Goal: Navigation & Orientation: Understand site structure

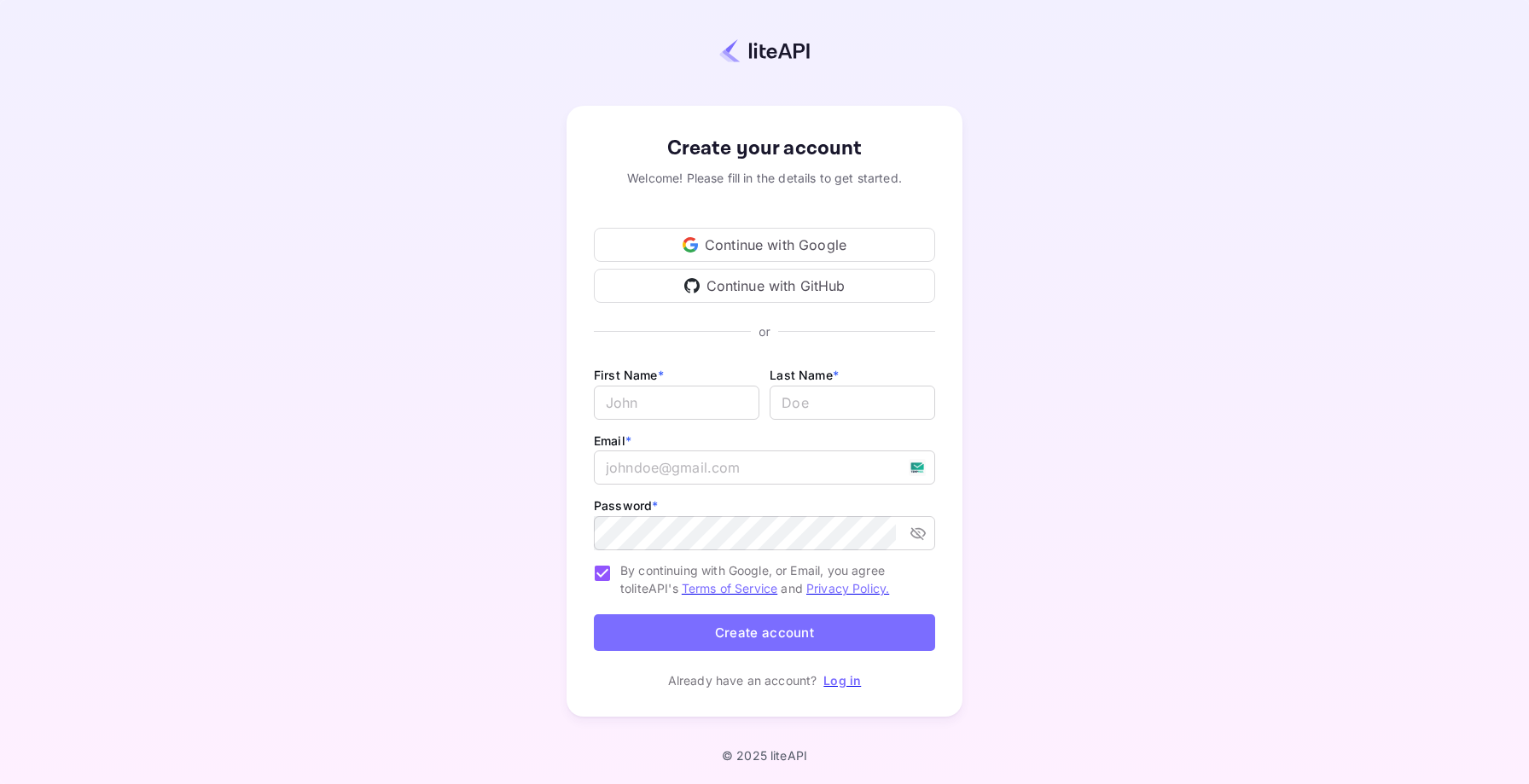
click at [778, 246] on div "Continue with Google" at bounding box center [764, 245] width 341 height 34
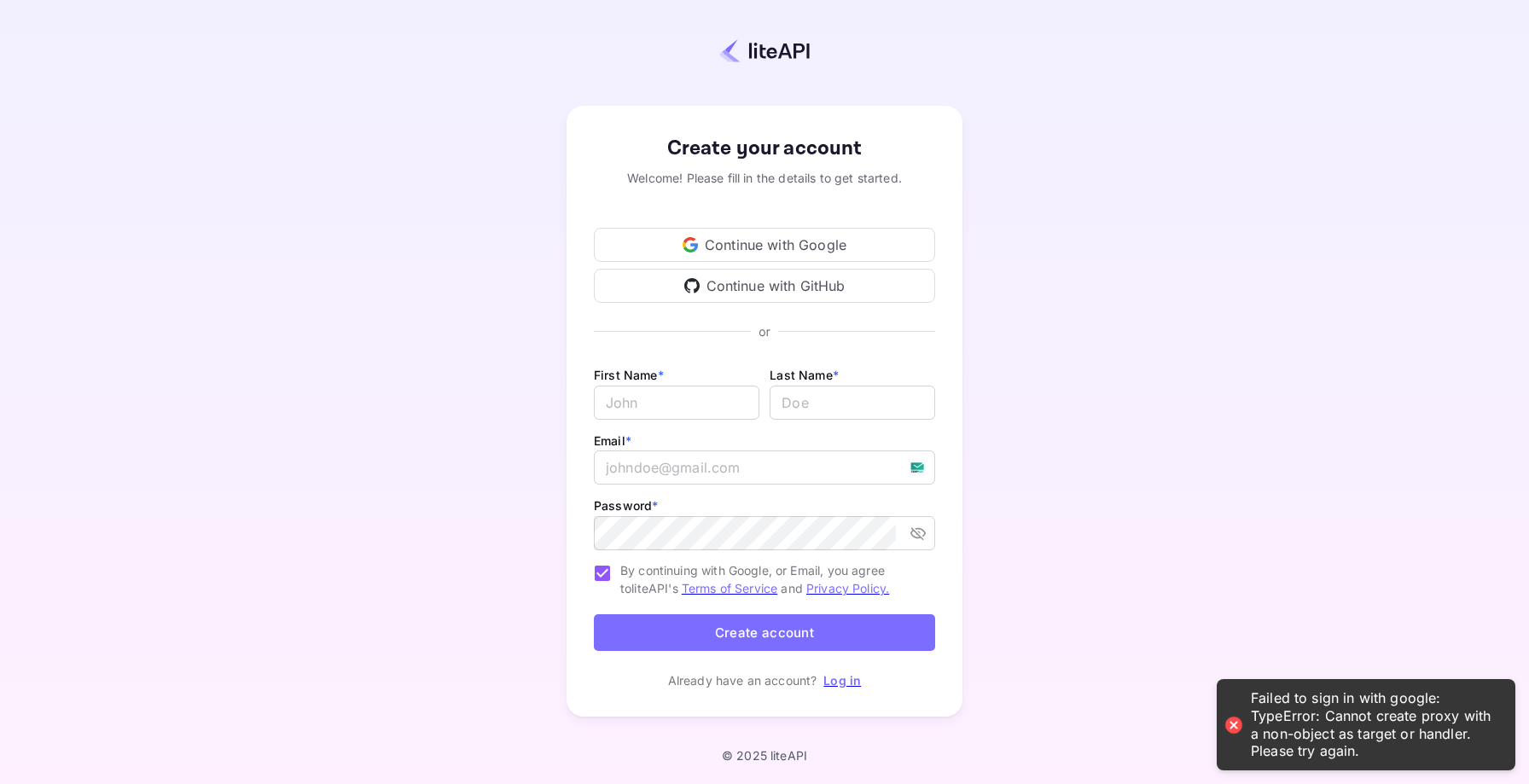
click at [797, 236] on div "Continue with Google" at bounding box center [764, 245] width 341 height 34
click at [815, 244] on div "Continue with Google" at bounding box center [764, 245] width 341 height 34
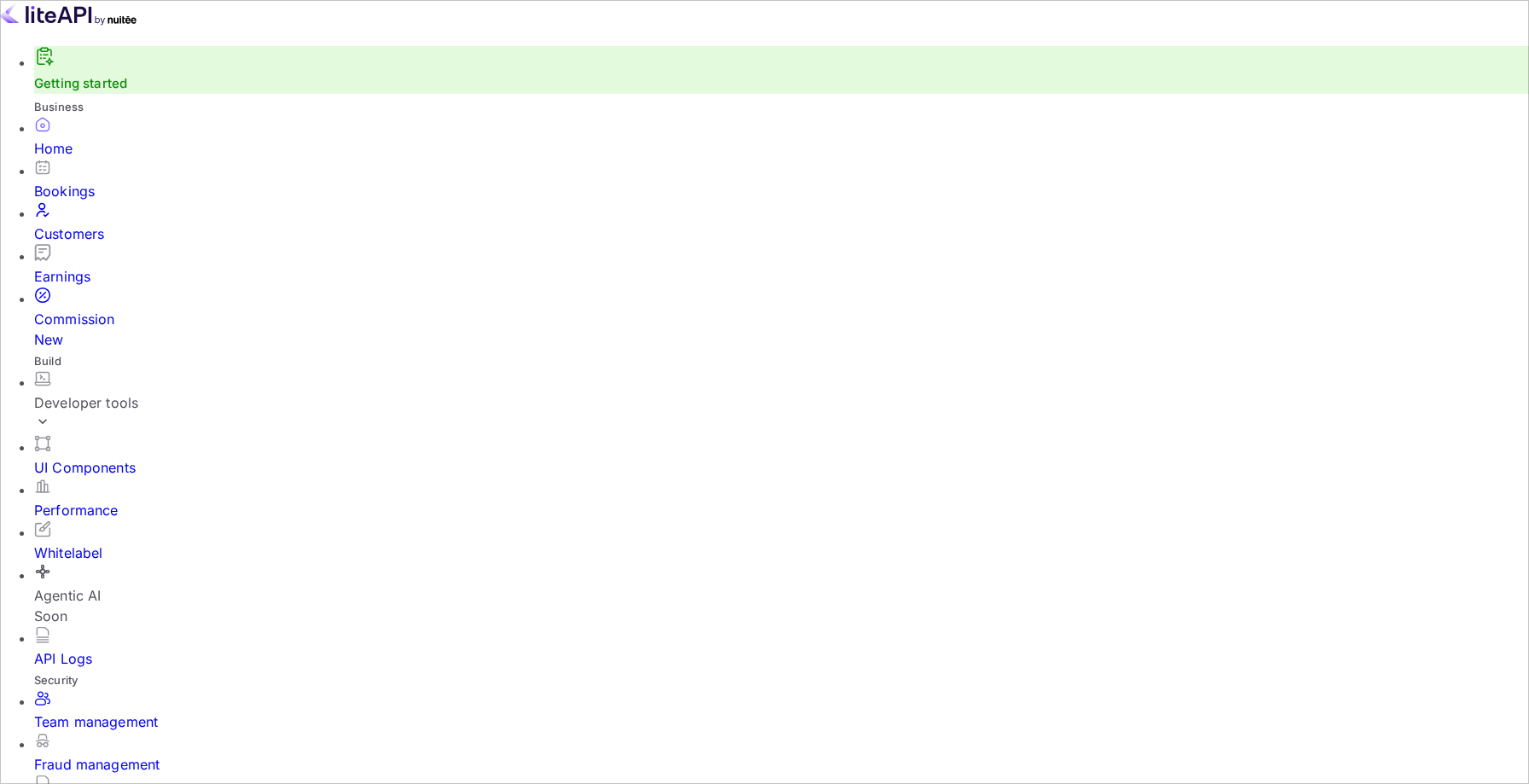
scroll to position [277, 411]
click at [1061, 24] on input "Switch to Production mode" at bounding box center [764, 392] width 1529 height 784
checkbox input "false"
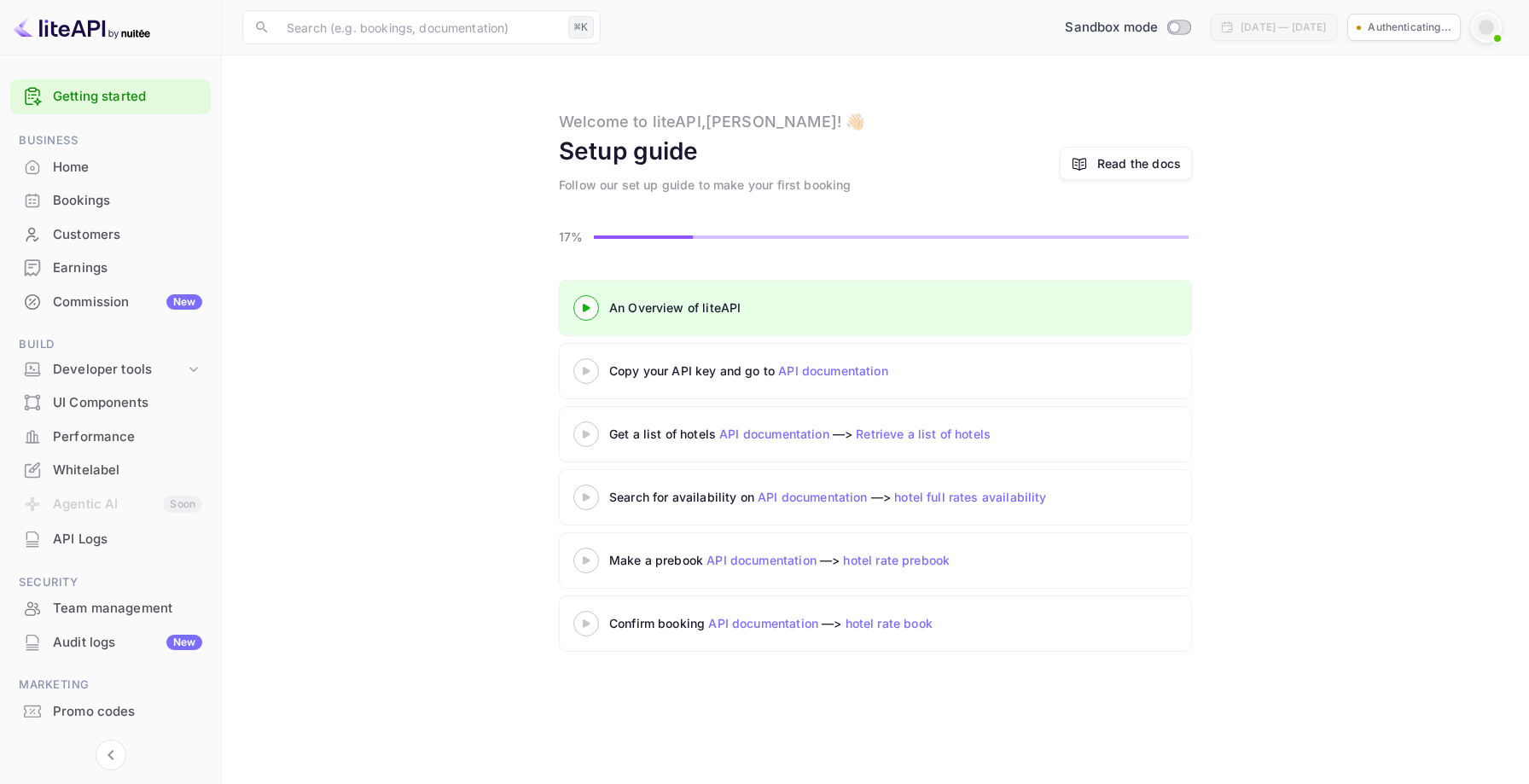
click at [585, 369] on 3 at bounding box center [586, 371] width 7 height 7
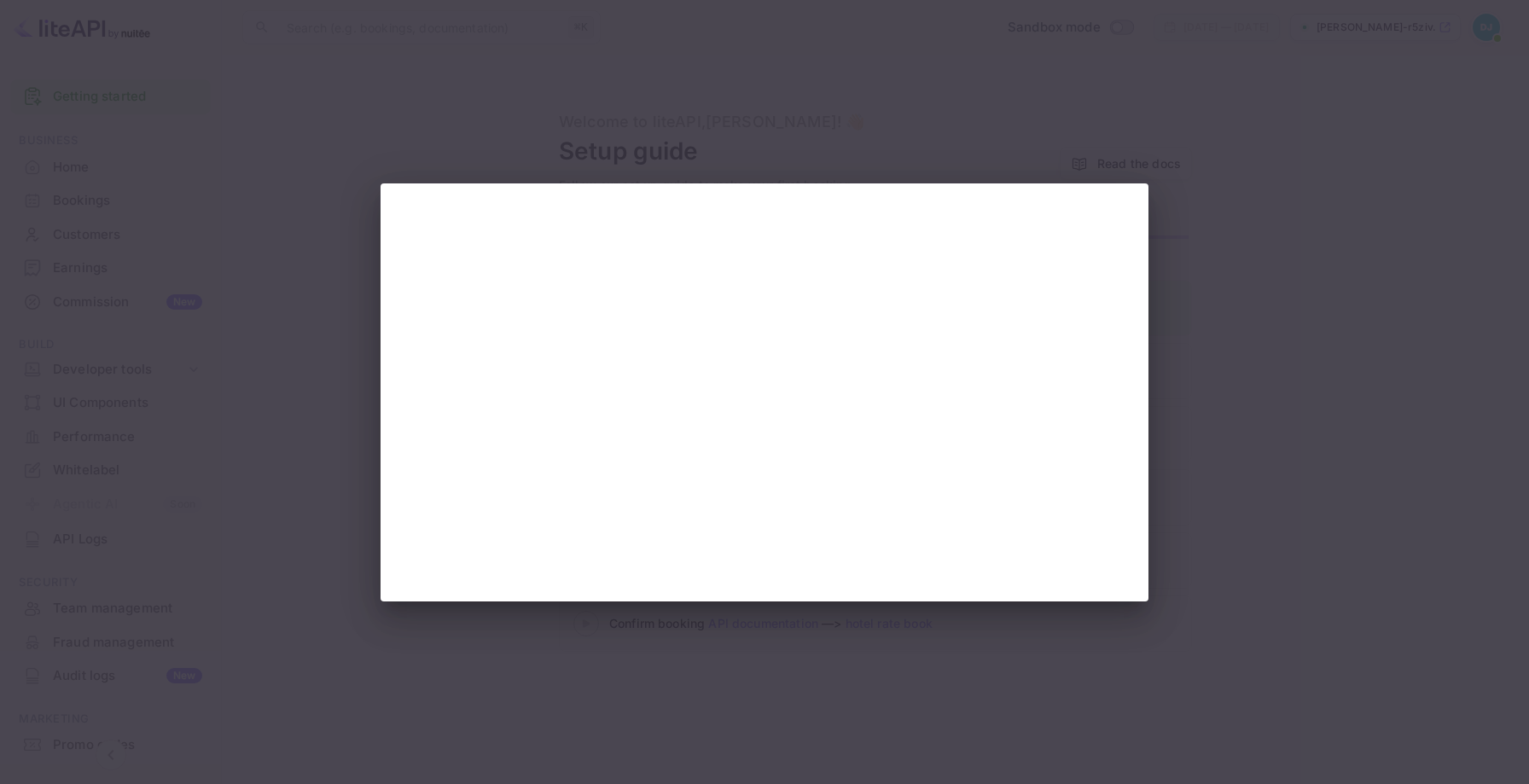
click at [1253, 492] on div at bounding box center [764, 392] width 1529 height 784
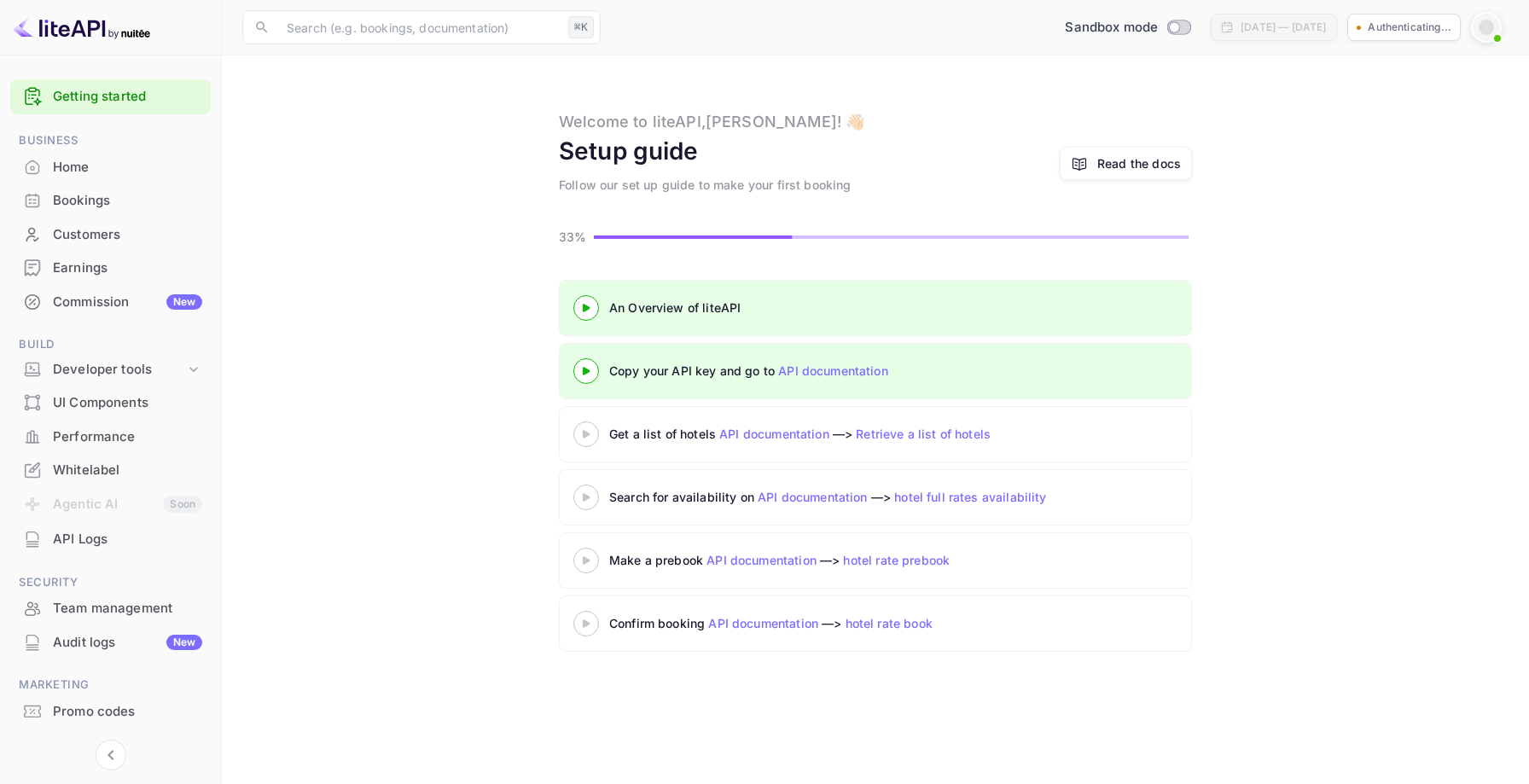
click at [586, 437] on icon at bounding box center [586, 433] width 60 height 8
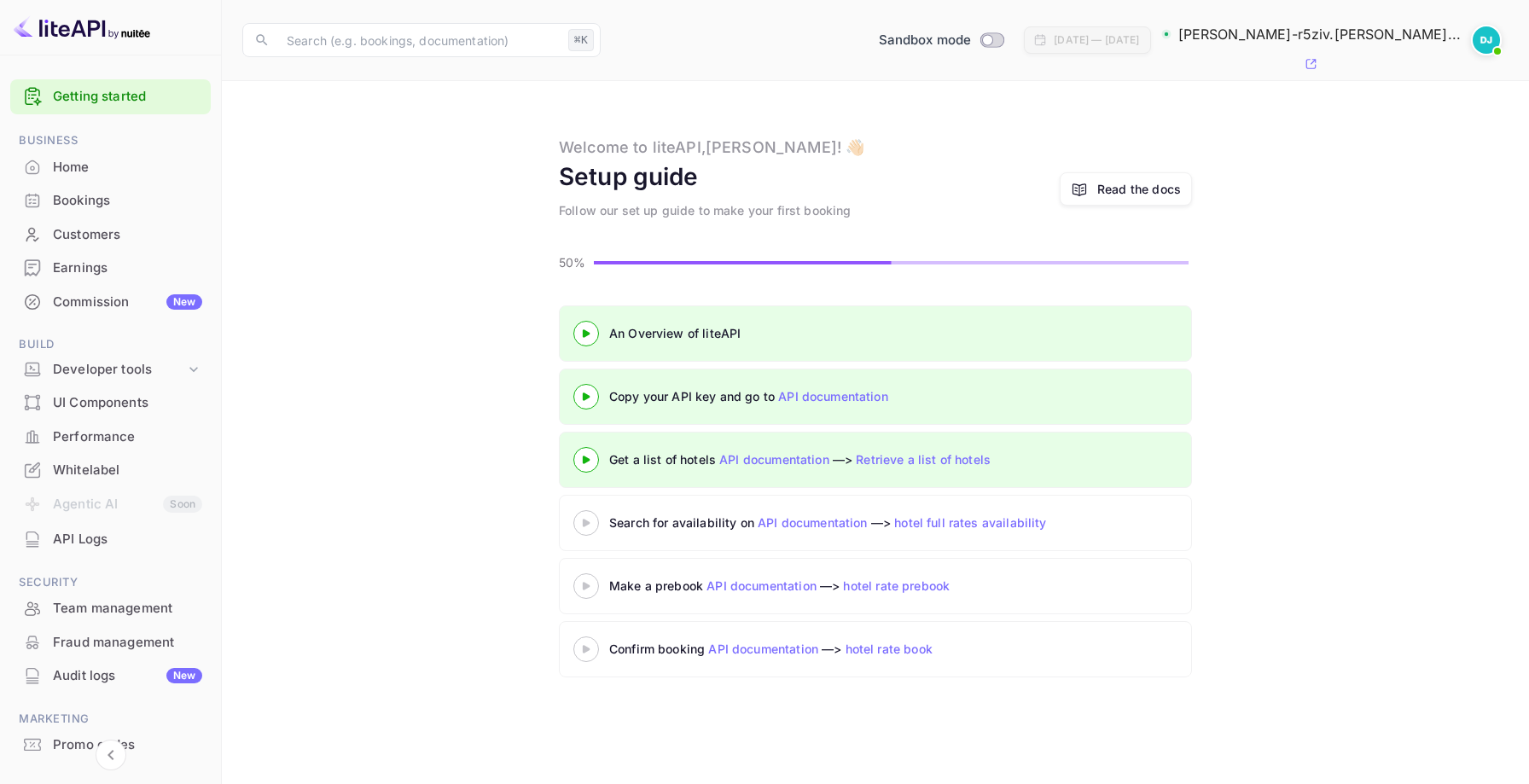
click at [583, 512] on div at bounding box center [586, 523] width 60 height 21
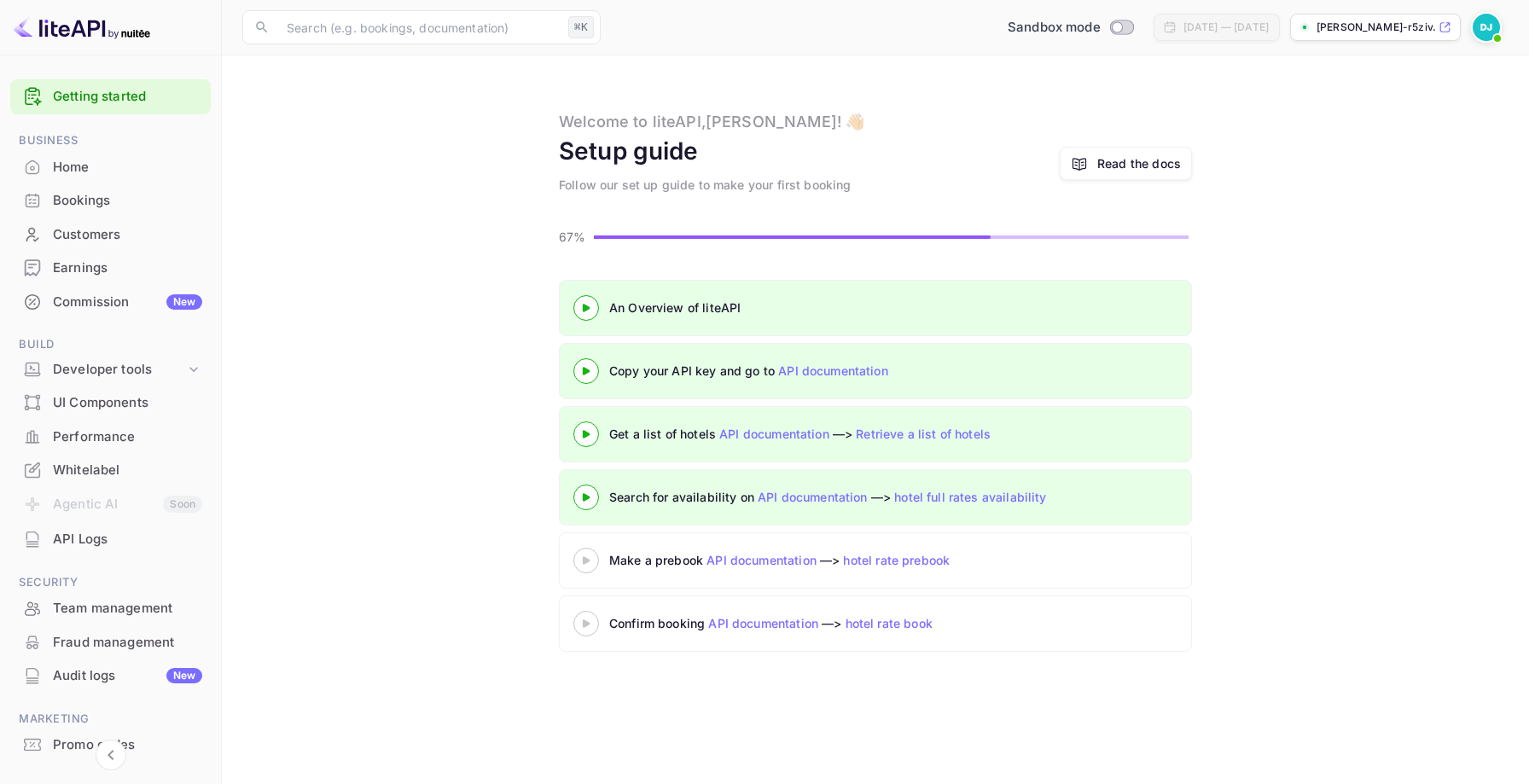
click at [585, 559] on 3 at bounding box center [586, 560] width 7 height 7
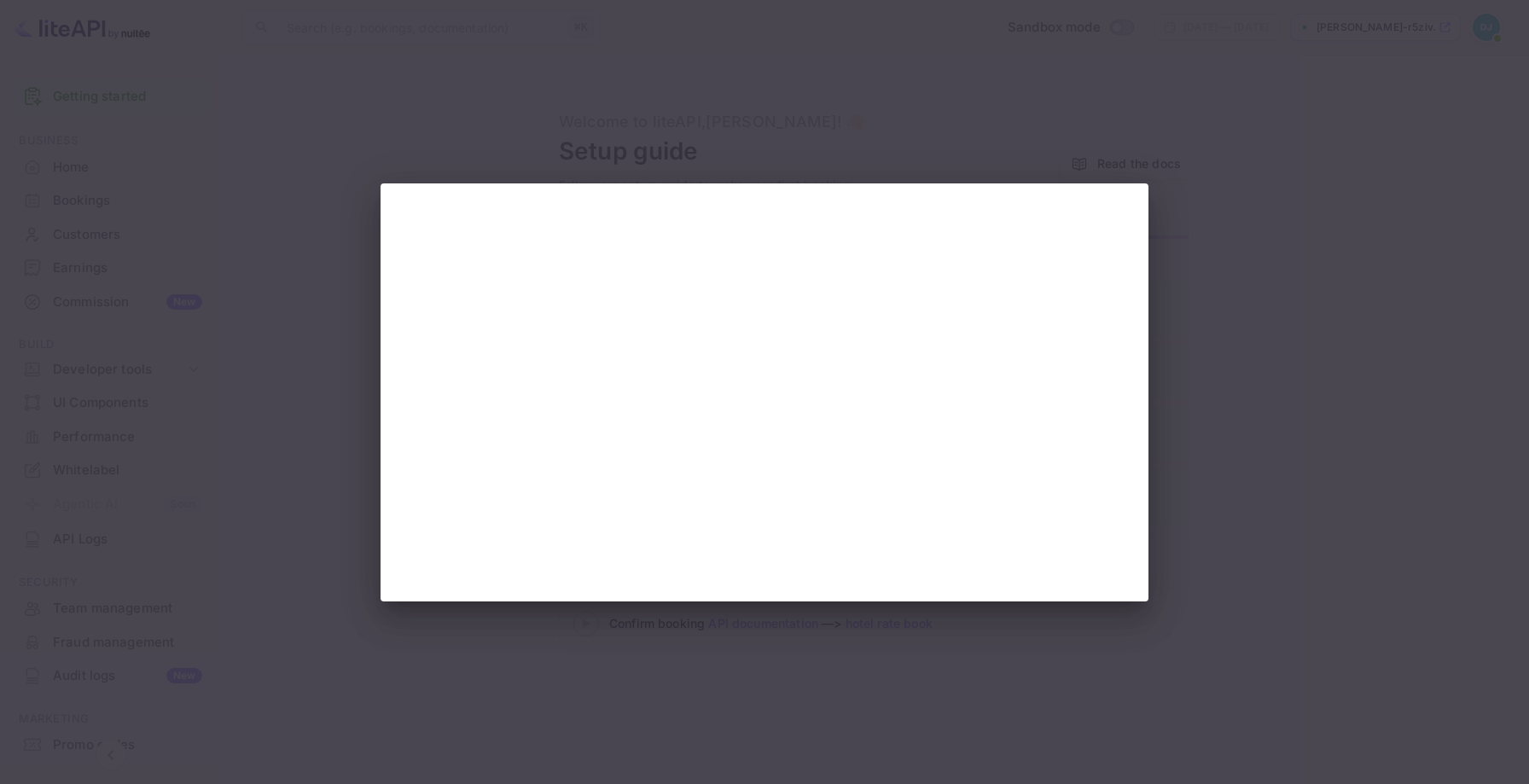
click at [295, 476] on div at bounding box center [764, 392] width 1529 height 784
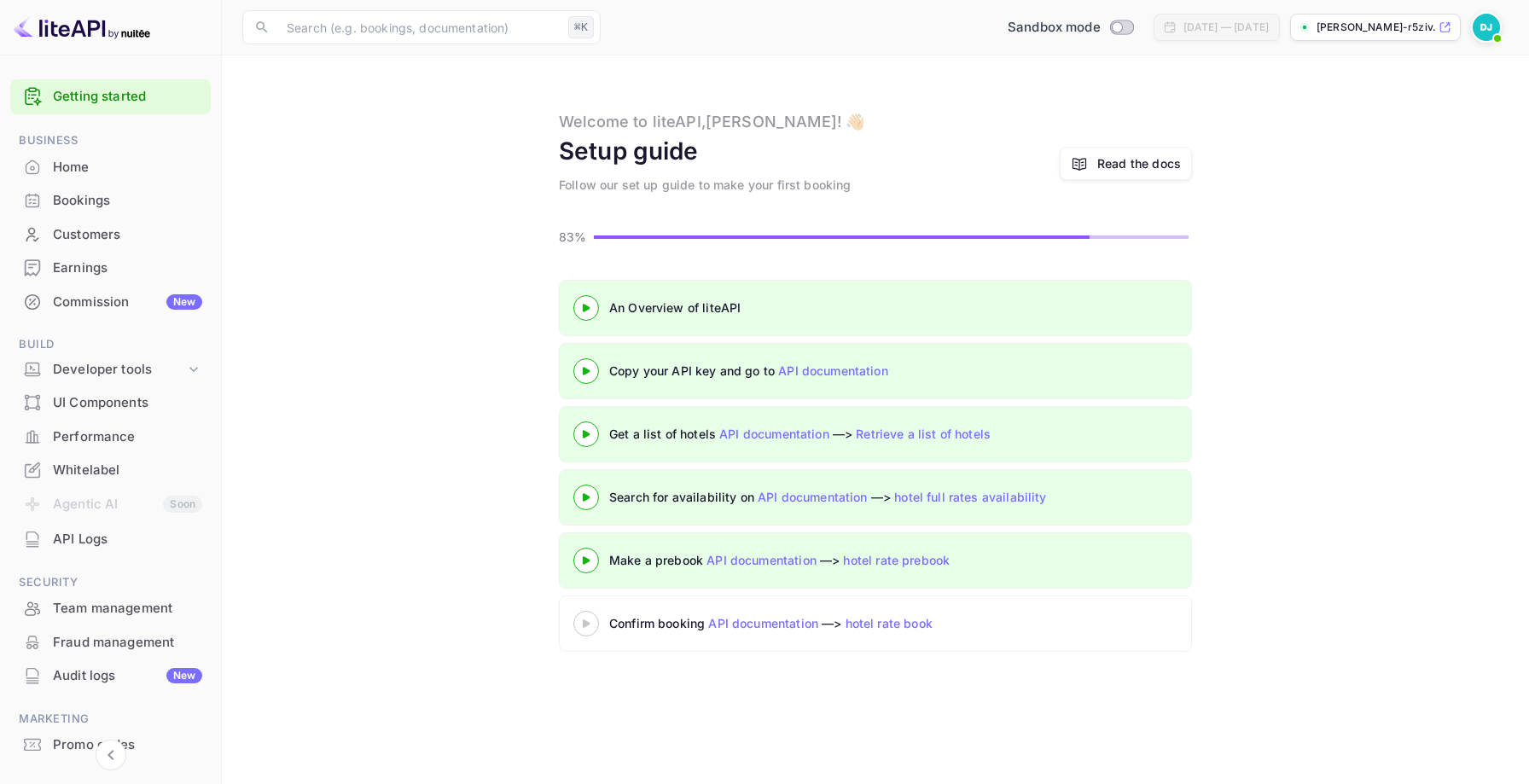
click at [584, 618] on div at bounding box center [586, 623] width 60 height 21
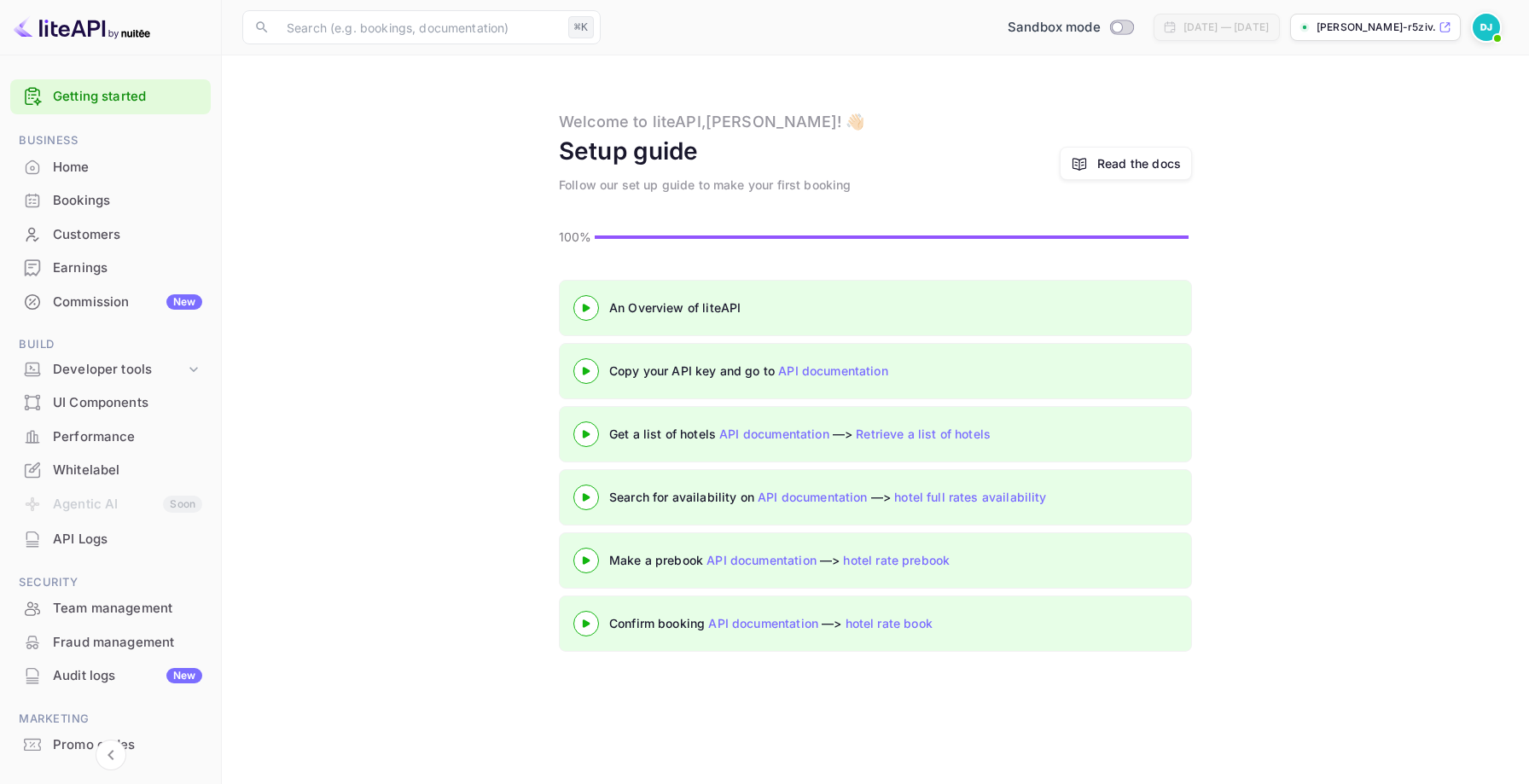
click at [103, 166] on div "Home" at bounding box center [127, 167] width 150 height 20
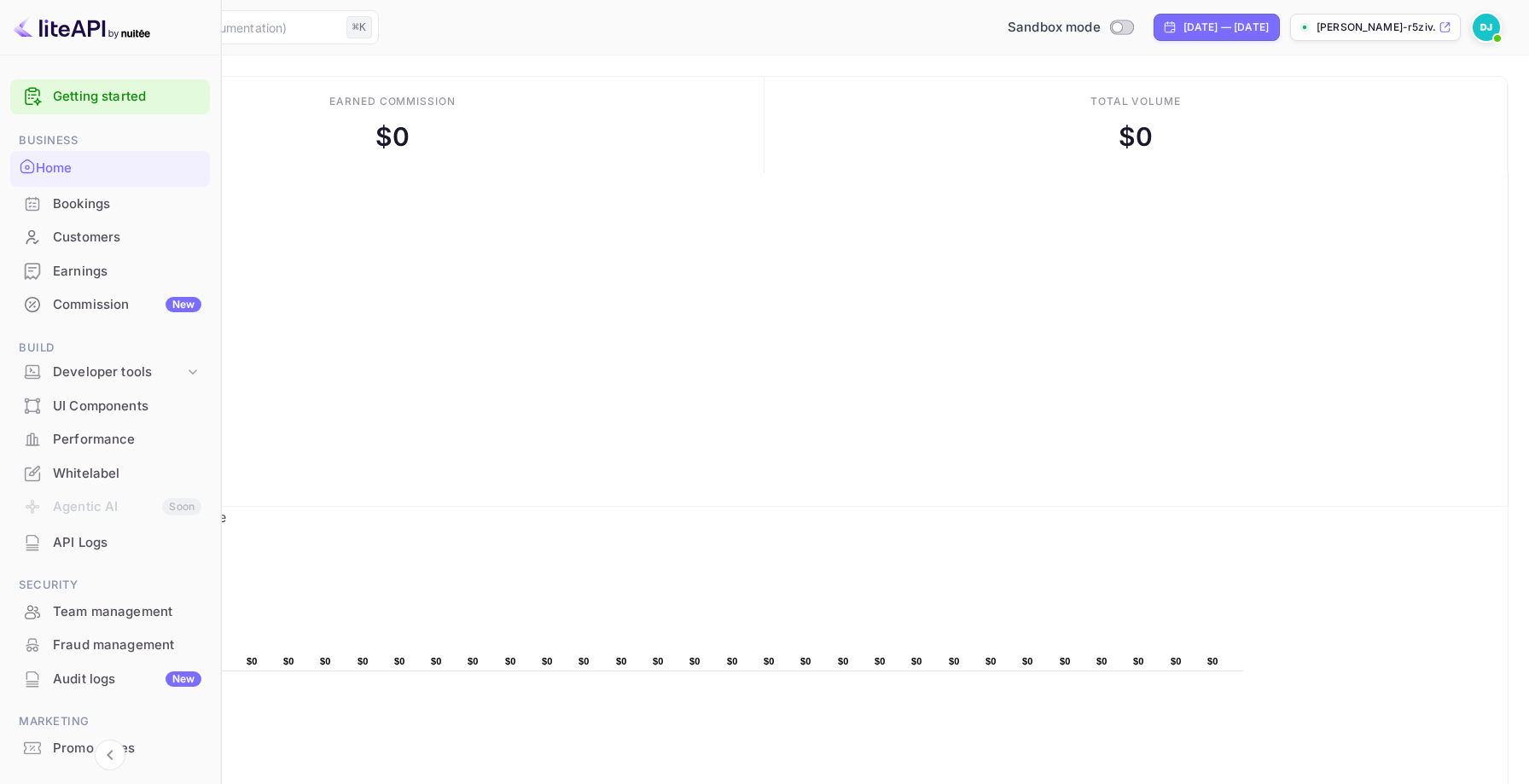
click at [128, 211] on div "Bookings" at bounding box center [110, 205] width 200 height 33
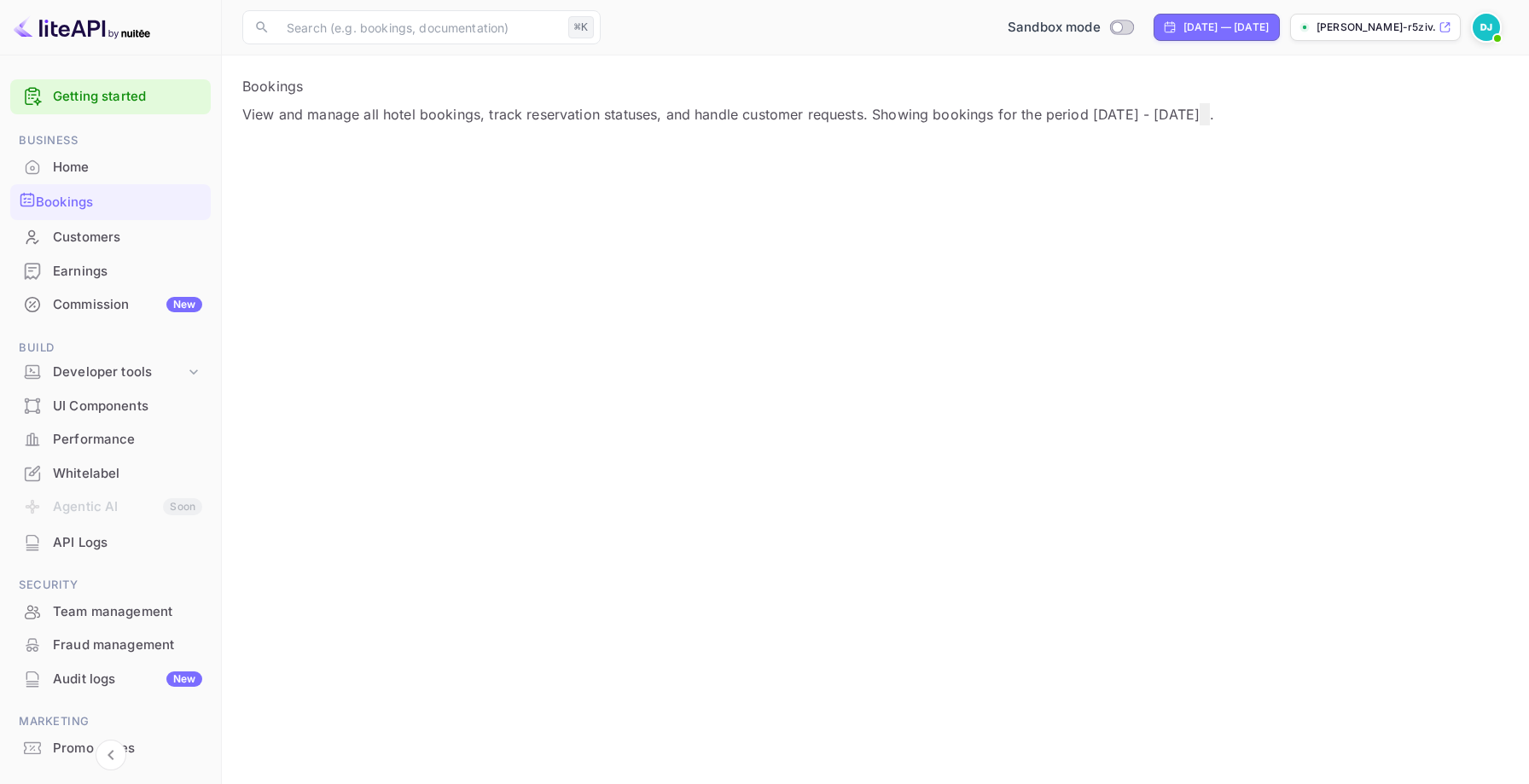
click at [115, 243] on div "Customers" at bounding box center [127, 237] width 150 height 20
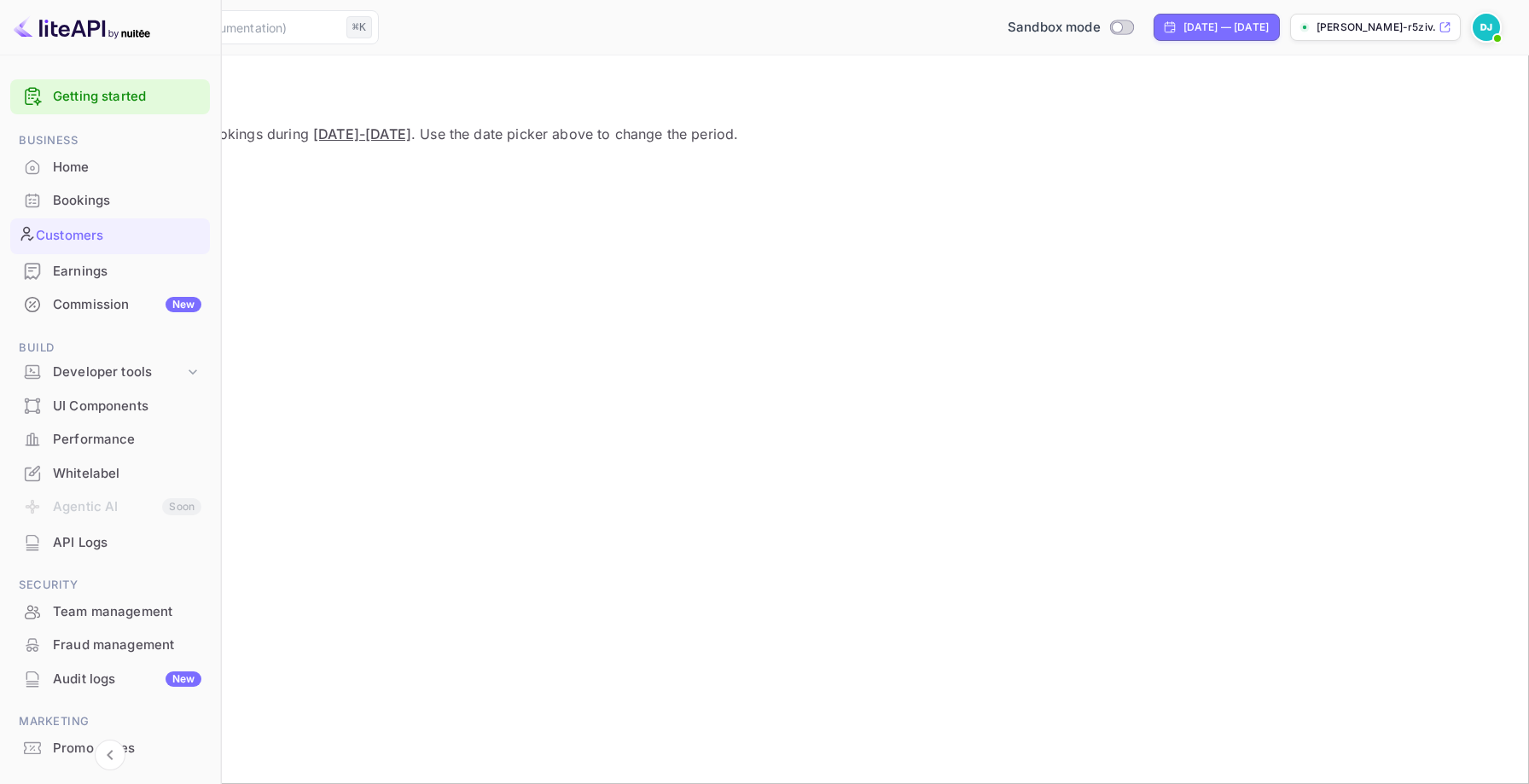
click at [119, 262] on div "Earnings" at bounding box center [127, 272] width 149 height 20
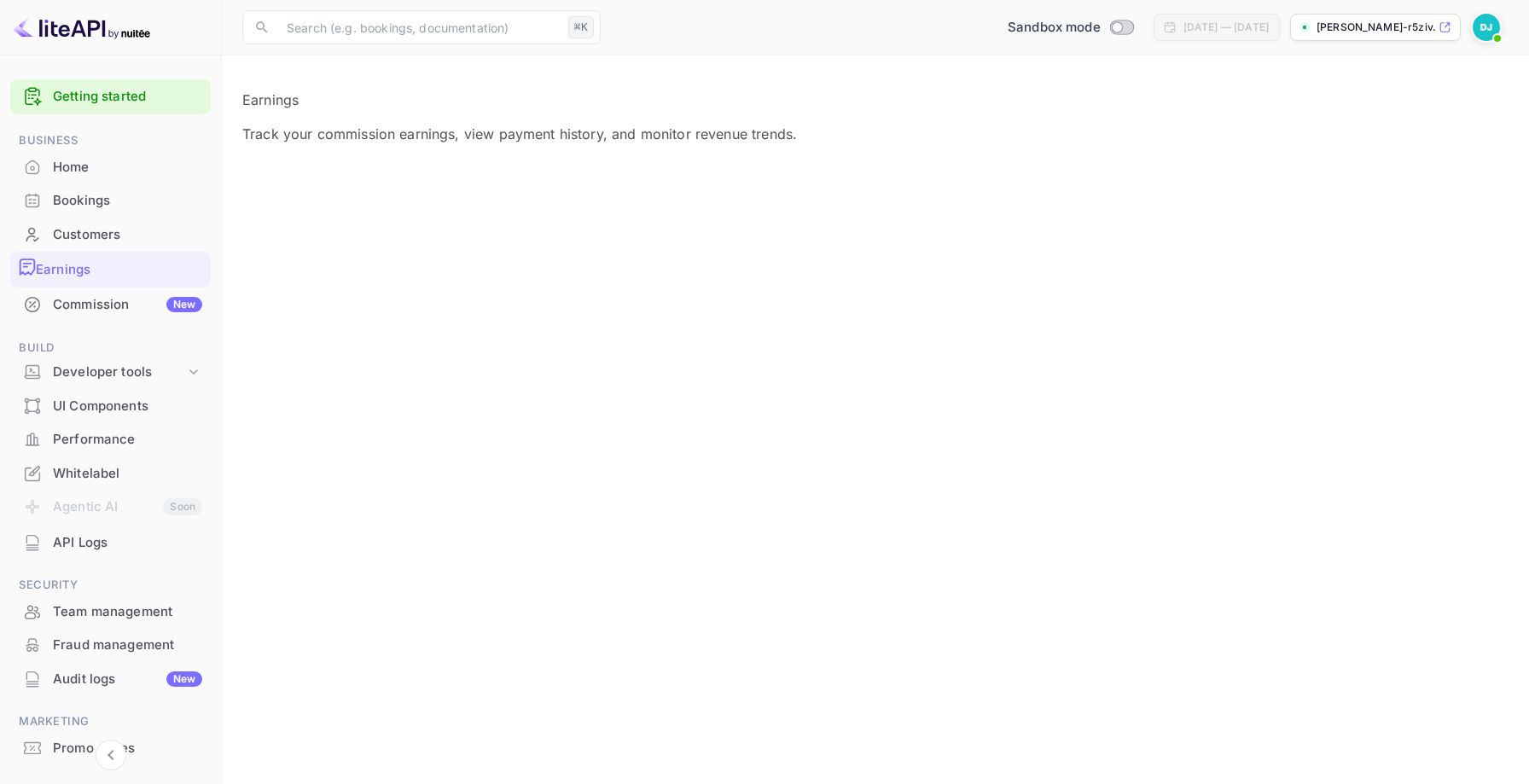
click at [114, 297] on div "Commission New" at bounding box center [127, 305] width 150 height 20
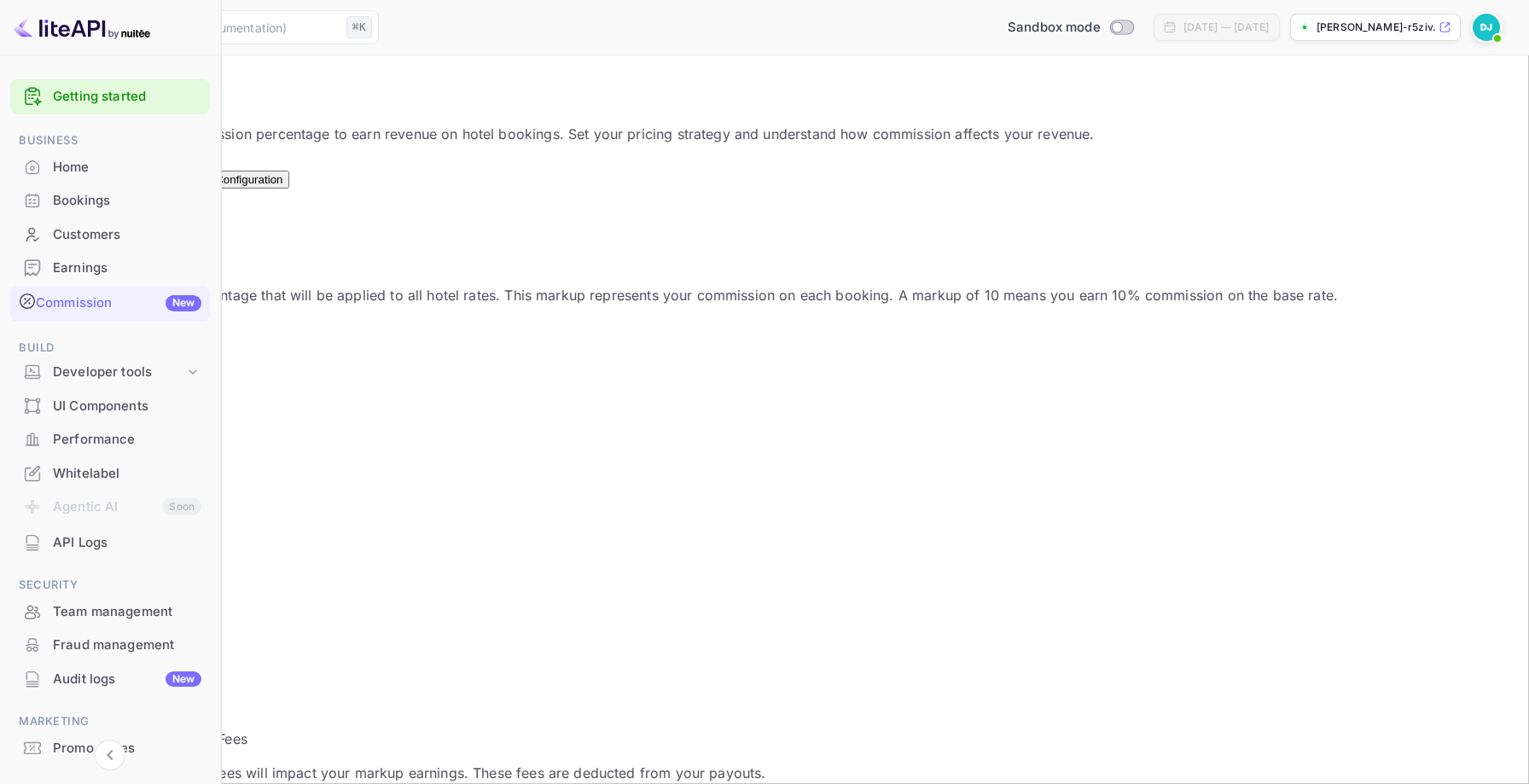
scroll to position [303, 785]
click at [171, 595] on input "6" at bounding box center [96, 604] width 151 height 18
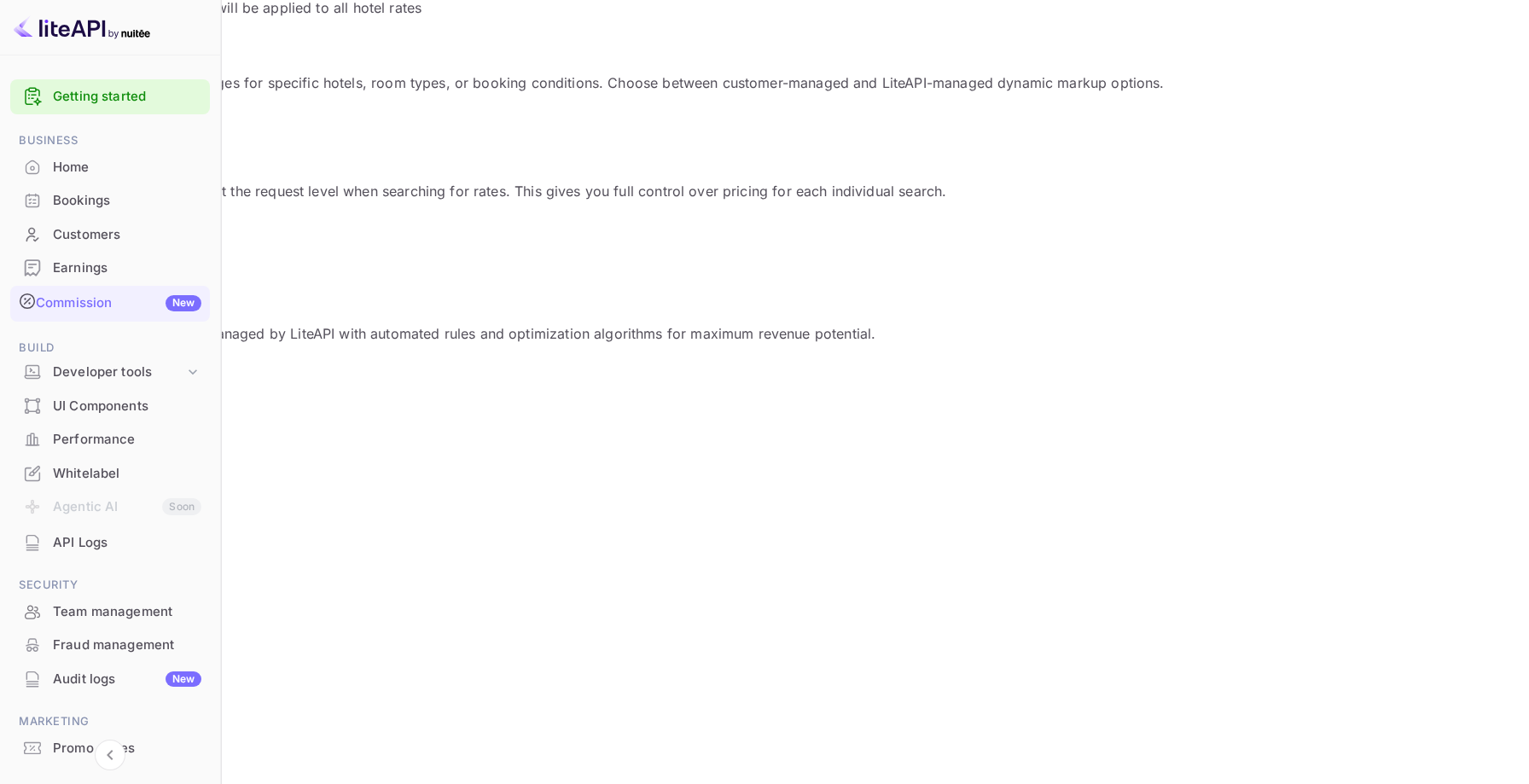
scroll to position [937, 0]
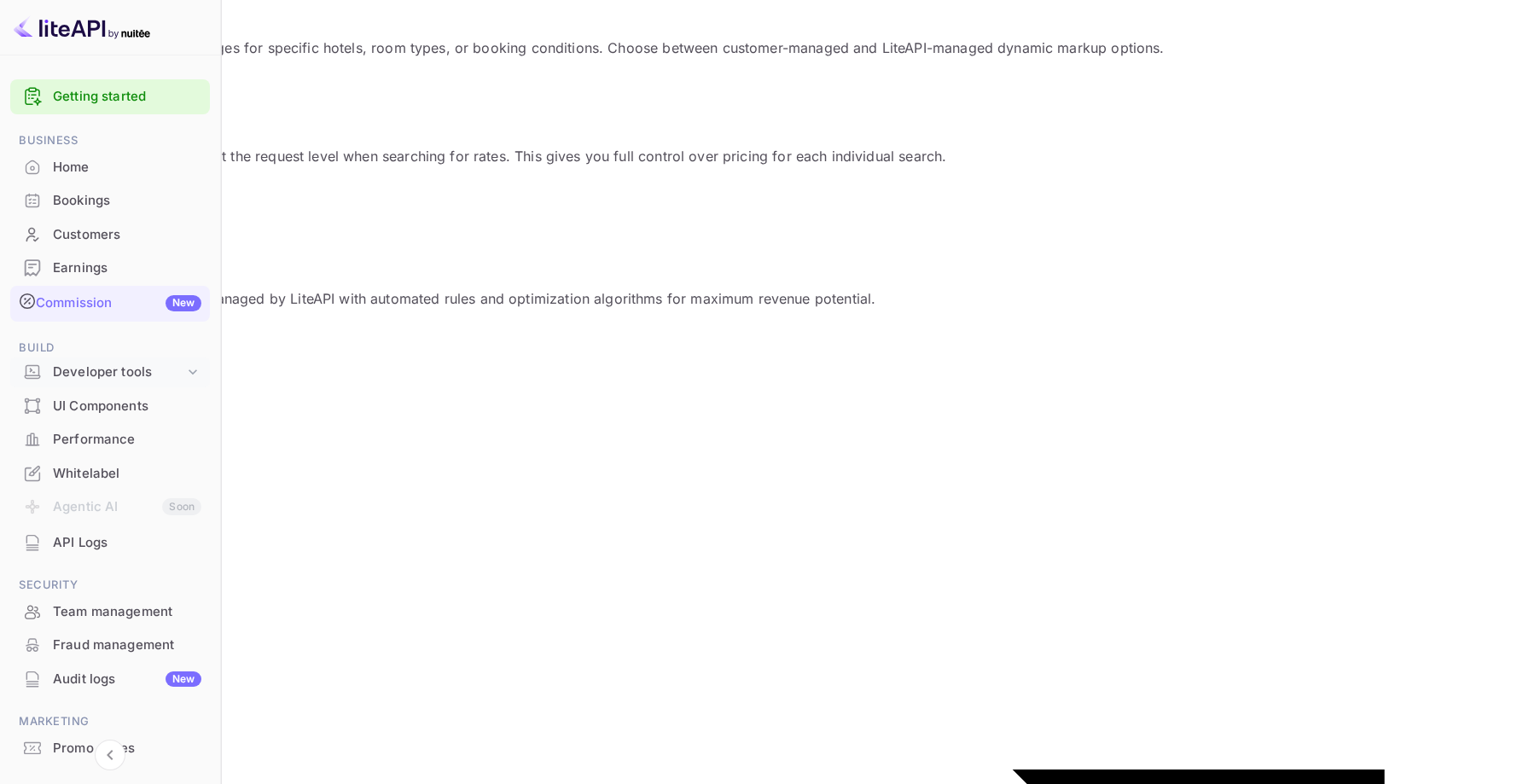
click at [137, 367] on div "Developer tools" at bounding box center [118, 372] width 131 height 20
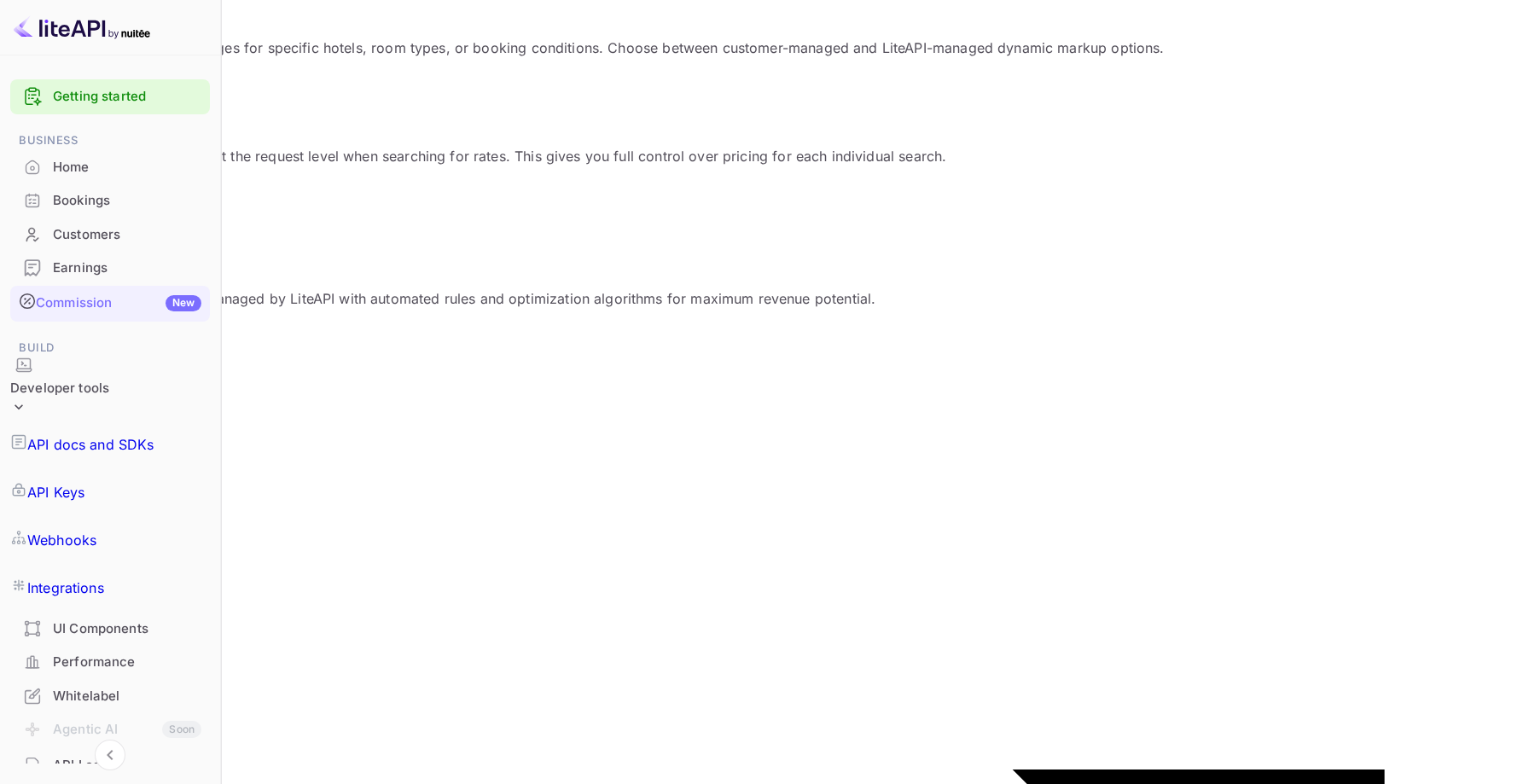
click at [130, 434] on p "API docs and SDKs" at bounding box center [90, 445] width 127 height 20
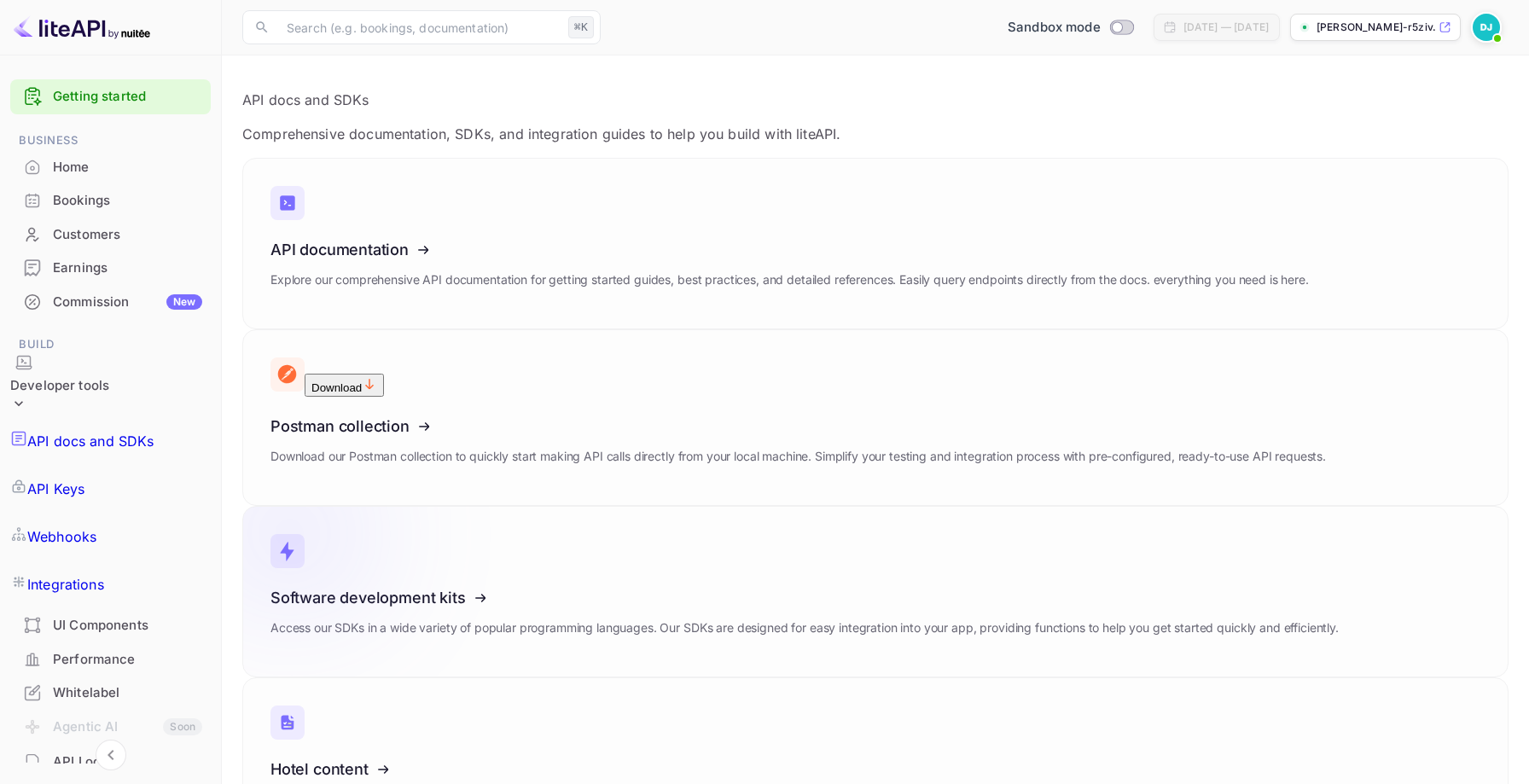
click at [388, 507] on icon at bounding box center [376, 594] width 265 height 176
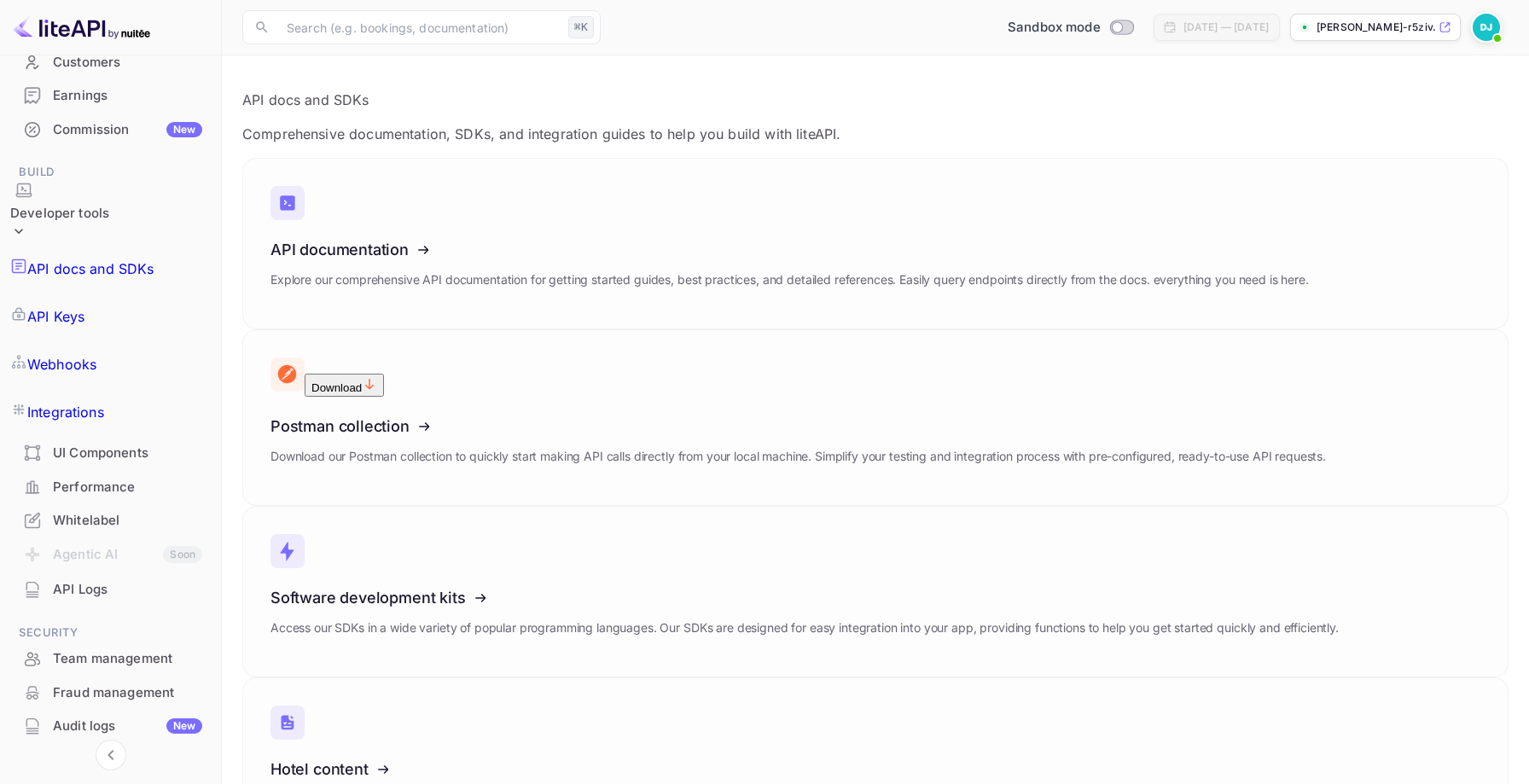
scroll to position [176, 0]
click at [101, 441] on div "UI Components" at bounding box center [127, 450] width 150 height 20
